Goal: Task Accomplishment & Management: Use online tool/utility

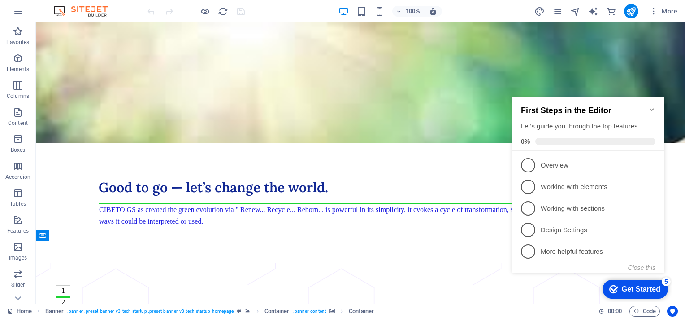
click at [651, 108] on icon "Minimize checklist" at bounding box center [652, 109] width 4 height 3
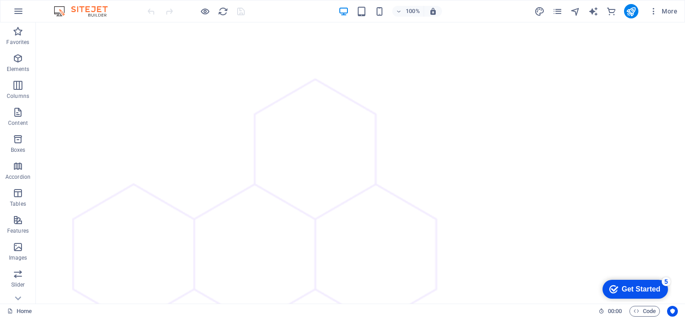
scroll to position [2637, 0]
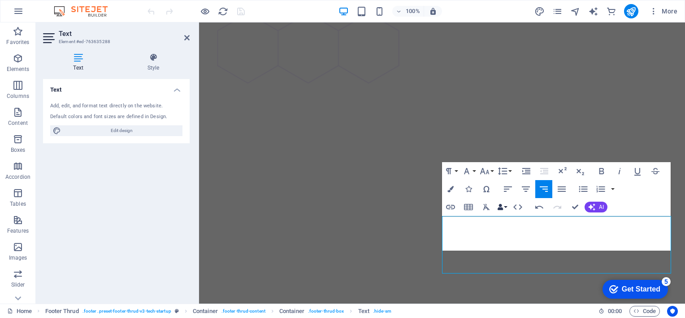
scroll to position [2536, 0]
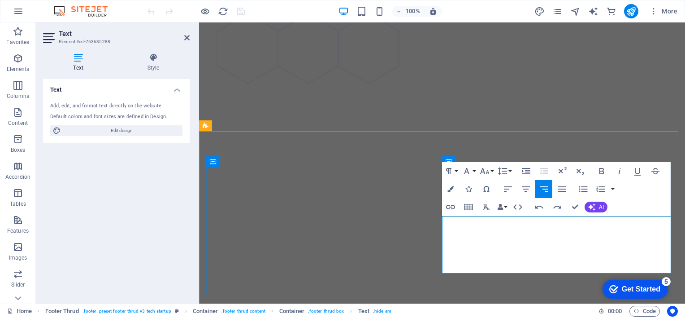
scroll to position [2537, 0]
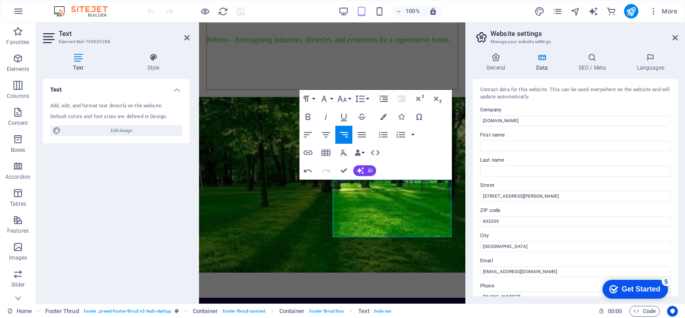
scroll to position [2973, 0]
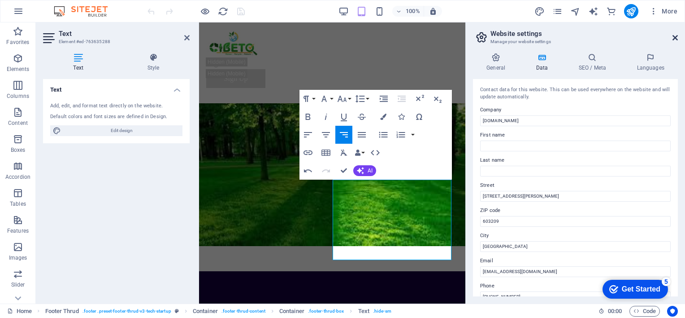
click at [675, 34] on icon at bounding box center [675, 37] width 5 height 7
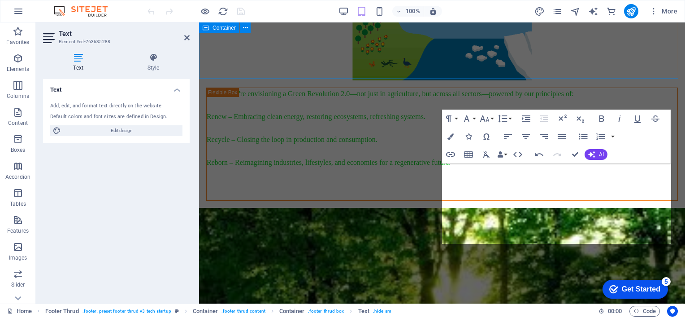
scroll to position [2578, 0]
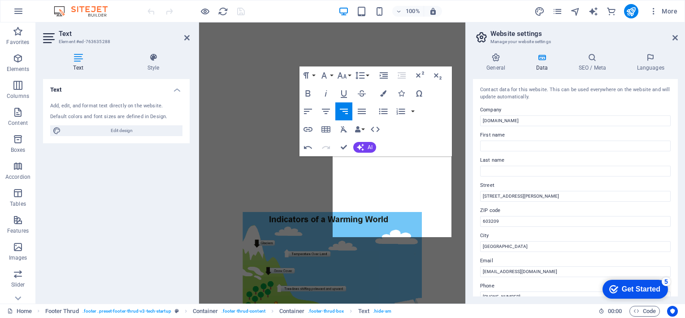
scroll to position [3007, 0]
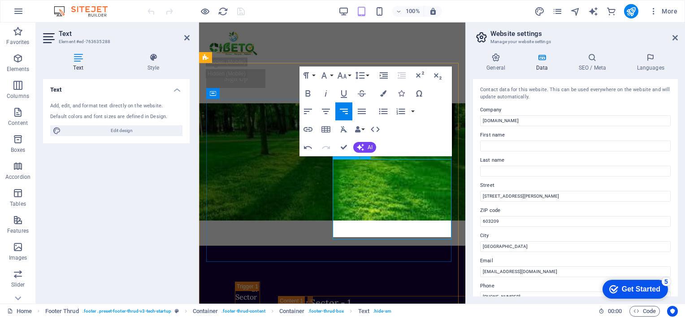
scroll to position [2996, 0]
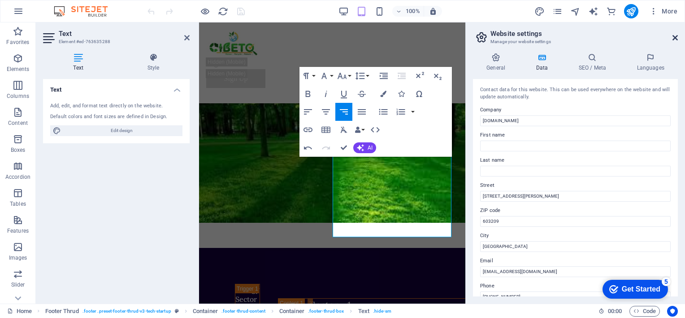
drag, startPoint x: 228, startPoint y: 153, endPoint x: 673, endPoint y: 36, distance: 460.1
click at [673, 36] on header "Website settings Manage your website settings" at bounding box center [576, 33] width 203 height 23
click at [673, 36] on icon at bounding box center [675, 37] width 5 height 7
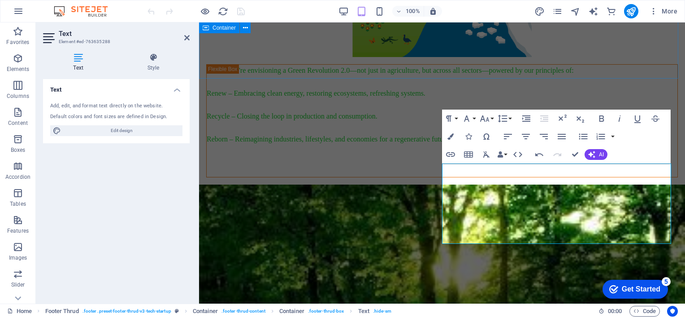
scroll to position [2578, 0]
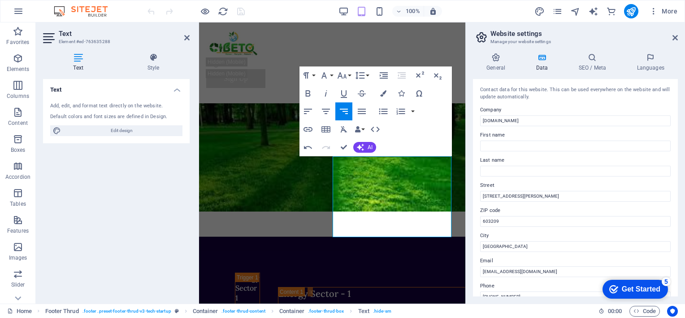
scroll to position [2996, 0]
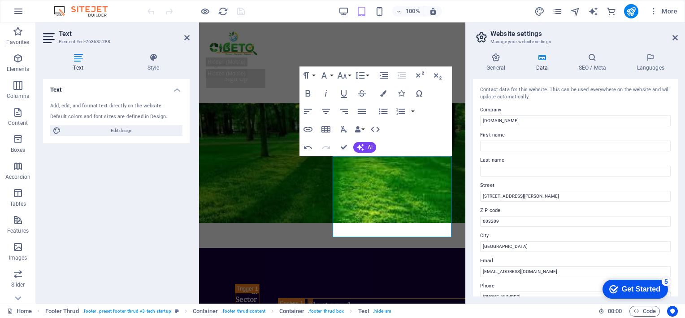
click at [676, 33] on h2 "Website settings" at bounding box center [584, 34] width 187 height 8
click at [675, 38] on icon at bounding box center [675, 37] width 5 height 7
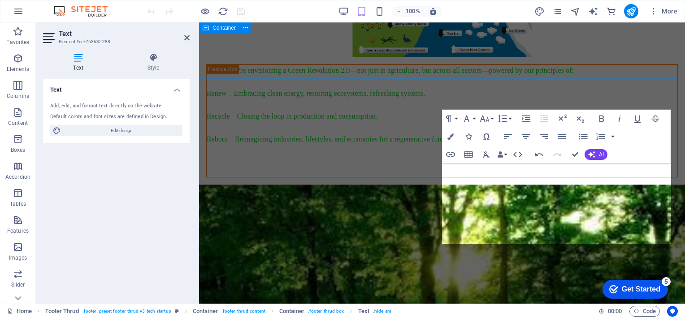
scroll to position [2578, 0]
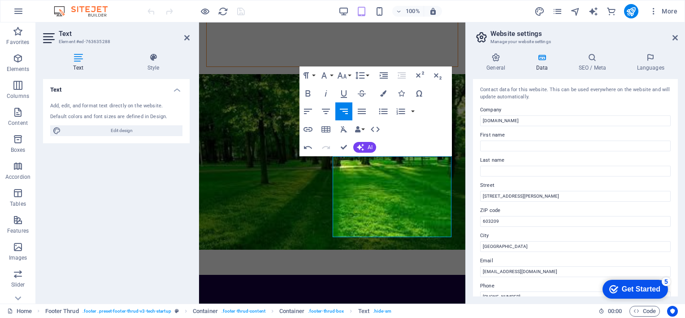
scroll to position [2996, 0]
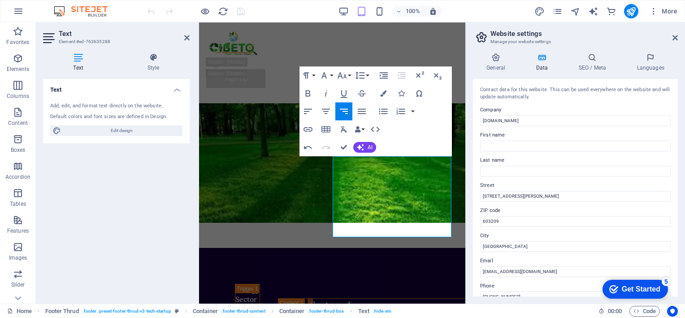
click at [669, 228] on div "Contact data for this website. This can be used everywhere on the website and w…" at bounding box center [575, 187] width 205 height 217
click at [679, 38] on aside "Website settings Manage your website settings General Data SEO / Meta Languages…" at bounding box center [576, 162] width 220 height 281
click at [676, 38] on icon at bounding box center [675, 37] width 5 height 7
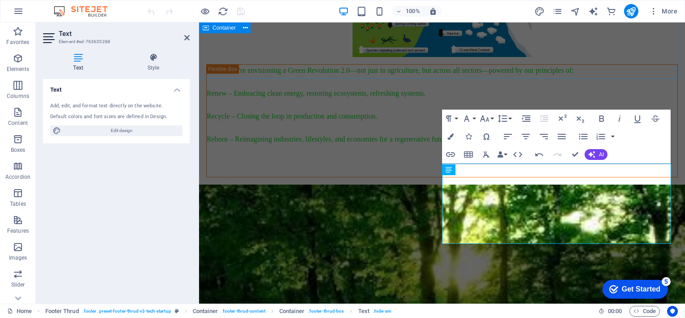
scroll to position [2578, 0]
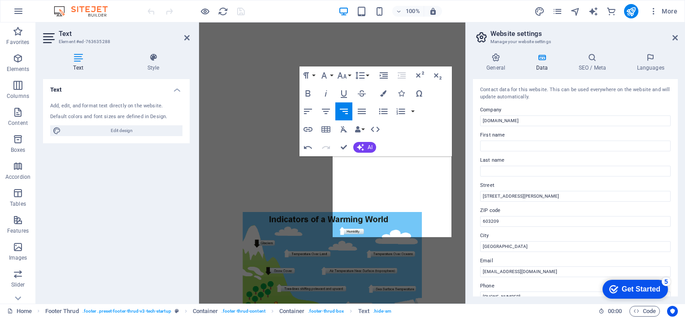
scroll to position [3007, 0]
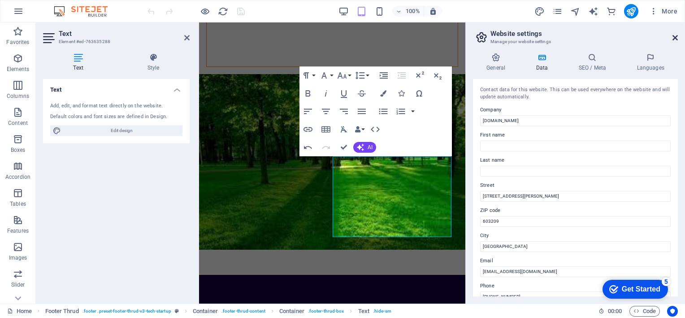
click at [676, 37] on icon at bounding box center [675, 37] width 5 height 7
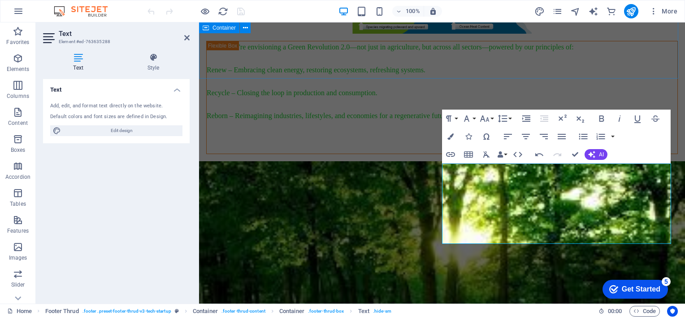
scroll to position [2589, 0]
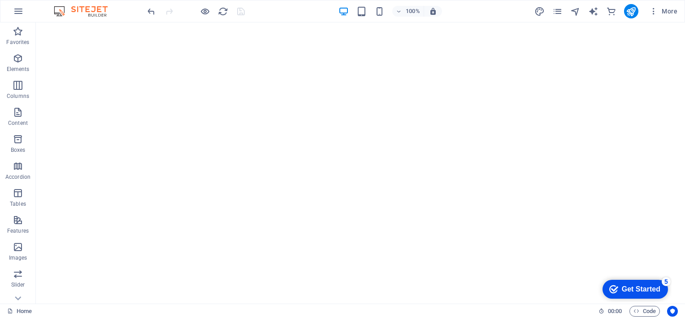
scroll to position [2660, 0]
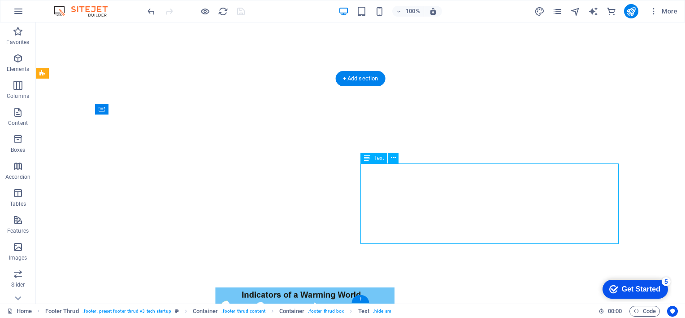
scroll to position [2537, 0]
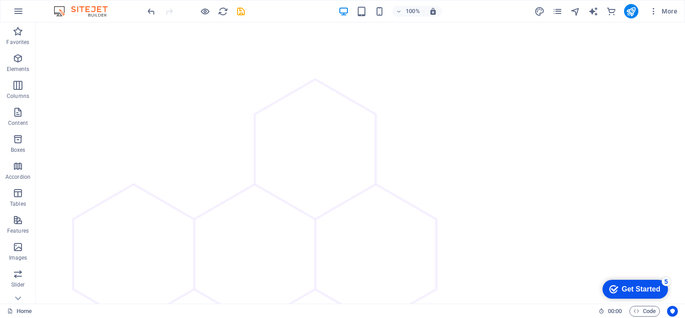
scroll to position [2648, 0]
click at [631, 10] on icon "publish" at bounding box center [631, 11] width 10 height 10
